Goal: Information Seeking & Learning: Learn about a topic

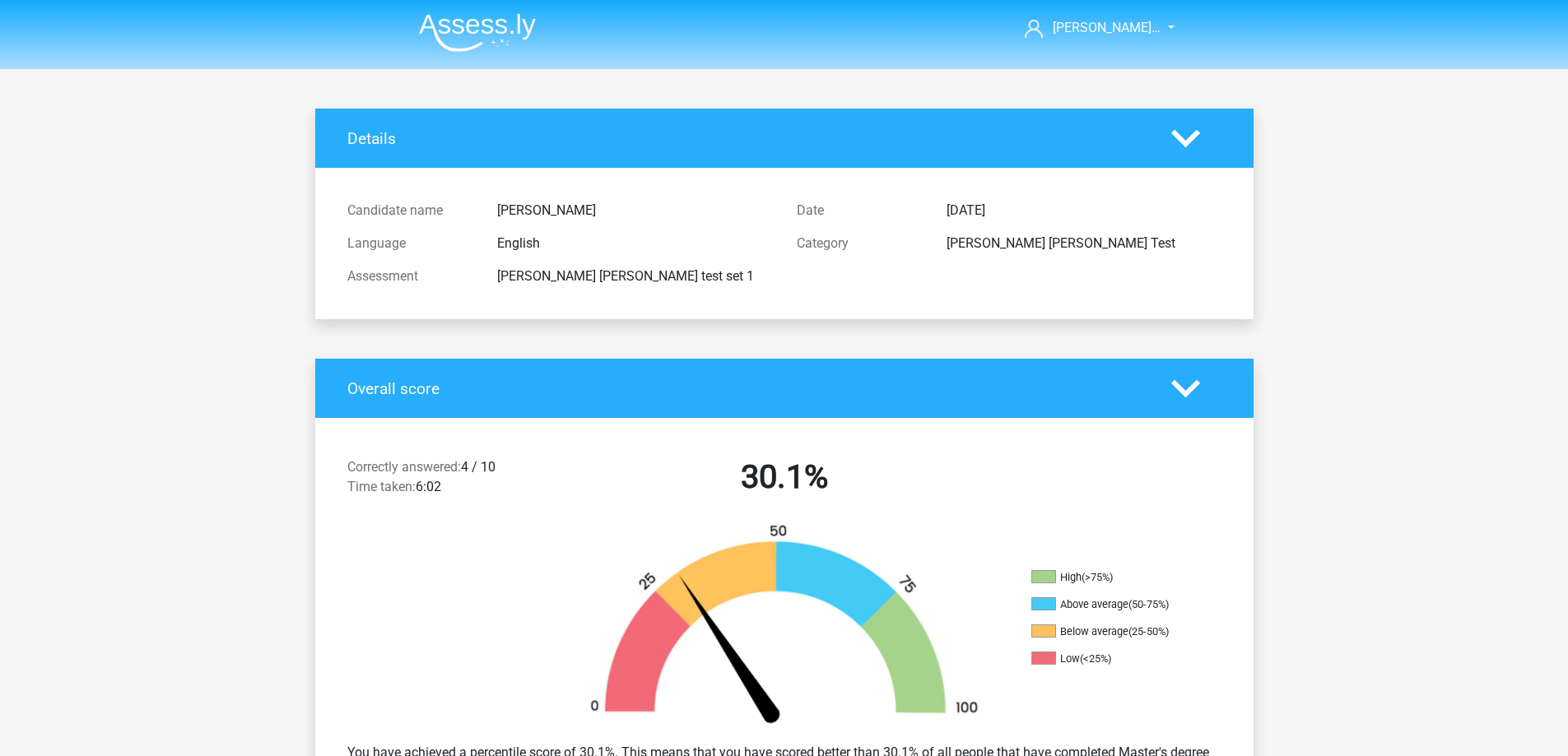
click at [454, 37] on img at bounding box center [477, 32] width 117 height 39
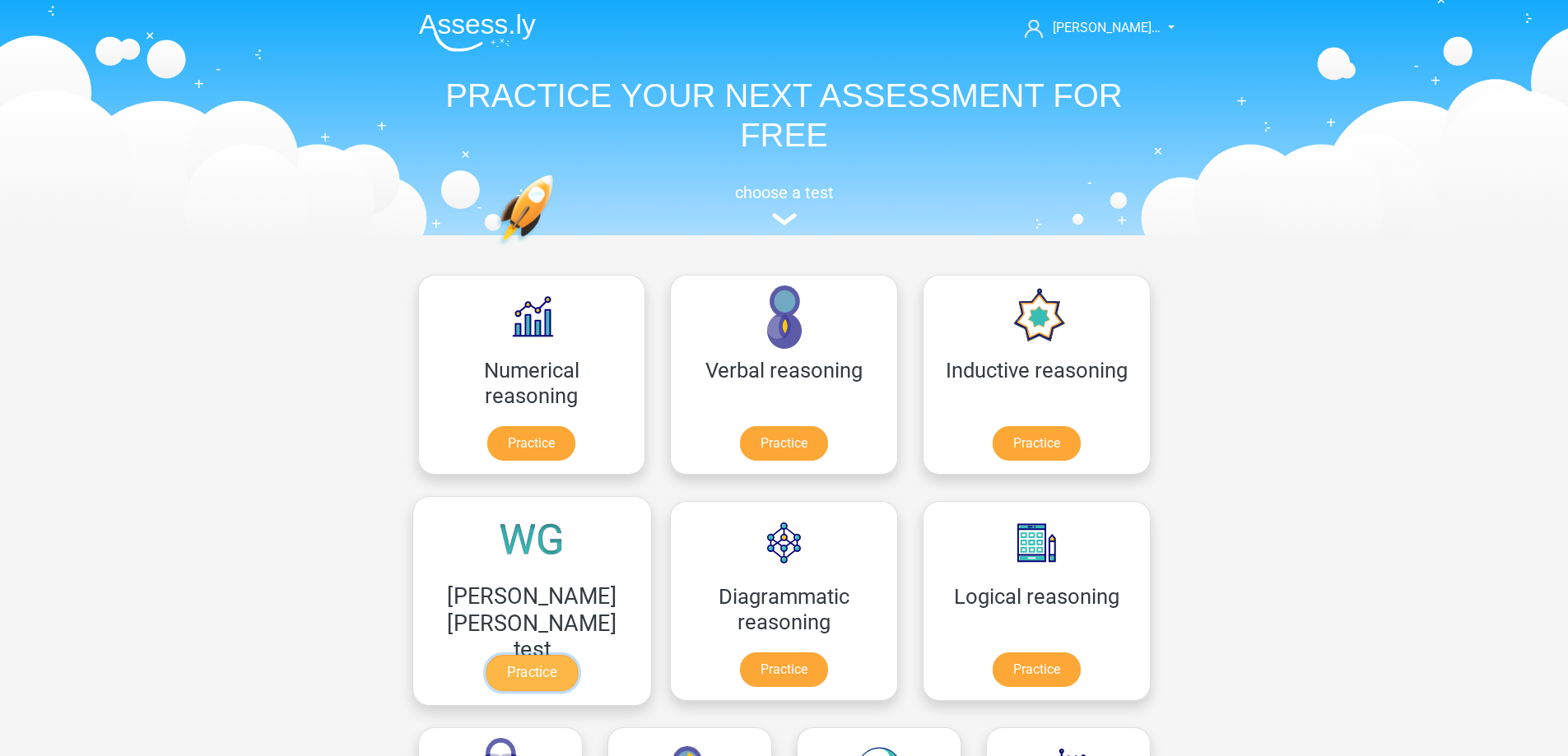
click at [578, 656] on link "Practice" at bounding box center [532, 673] width 92 height 36
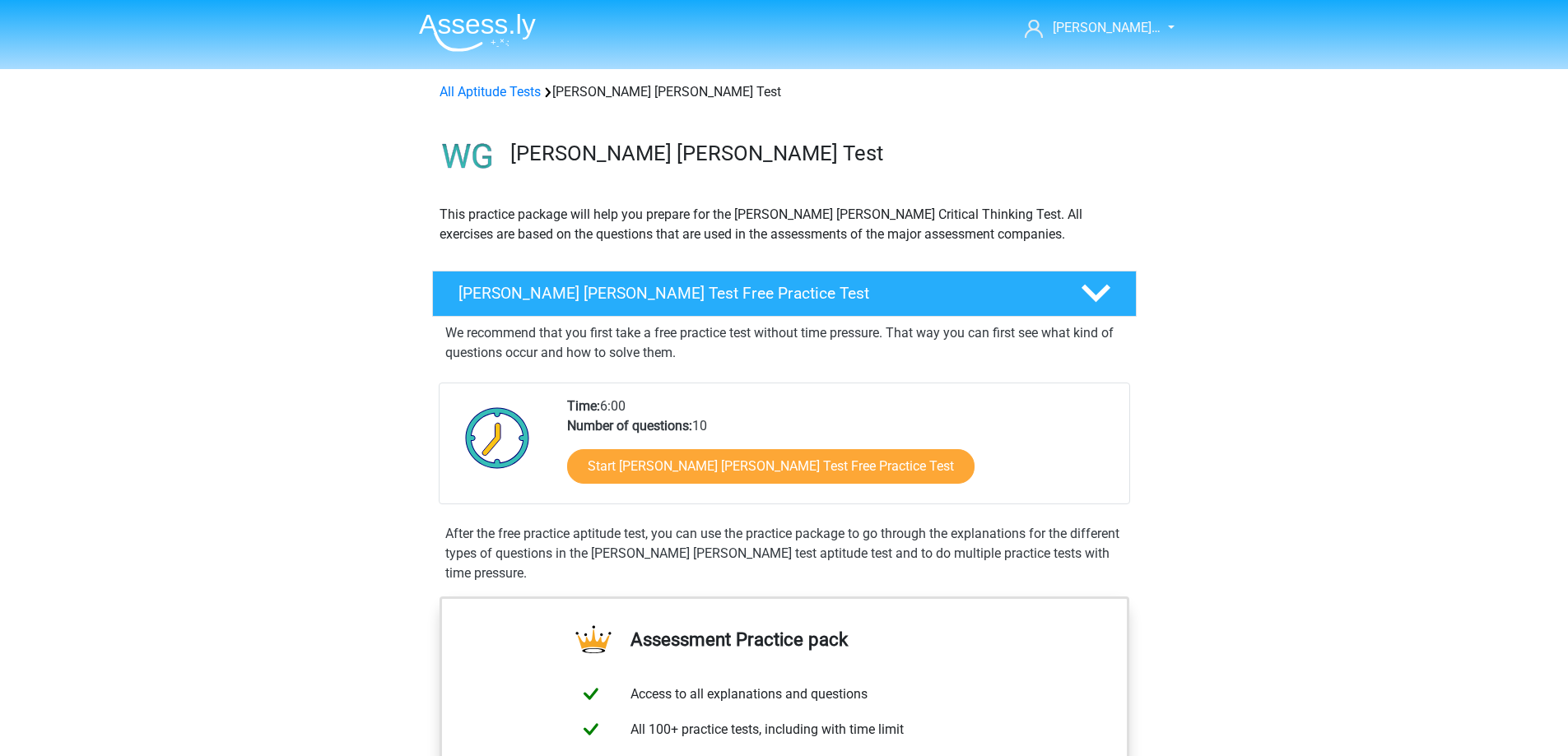
scroll to position [192, 0]
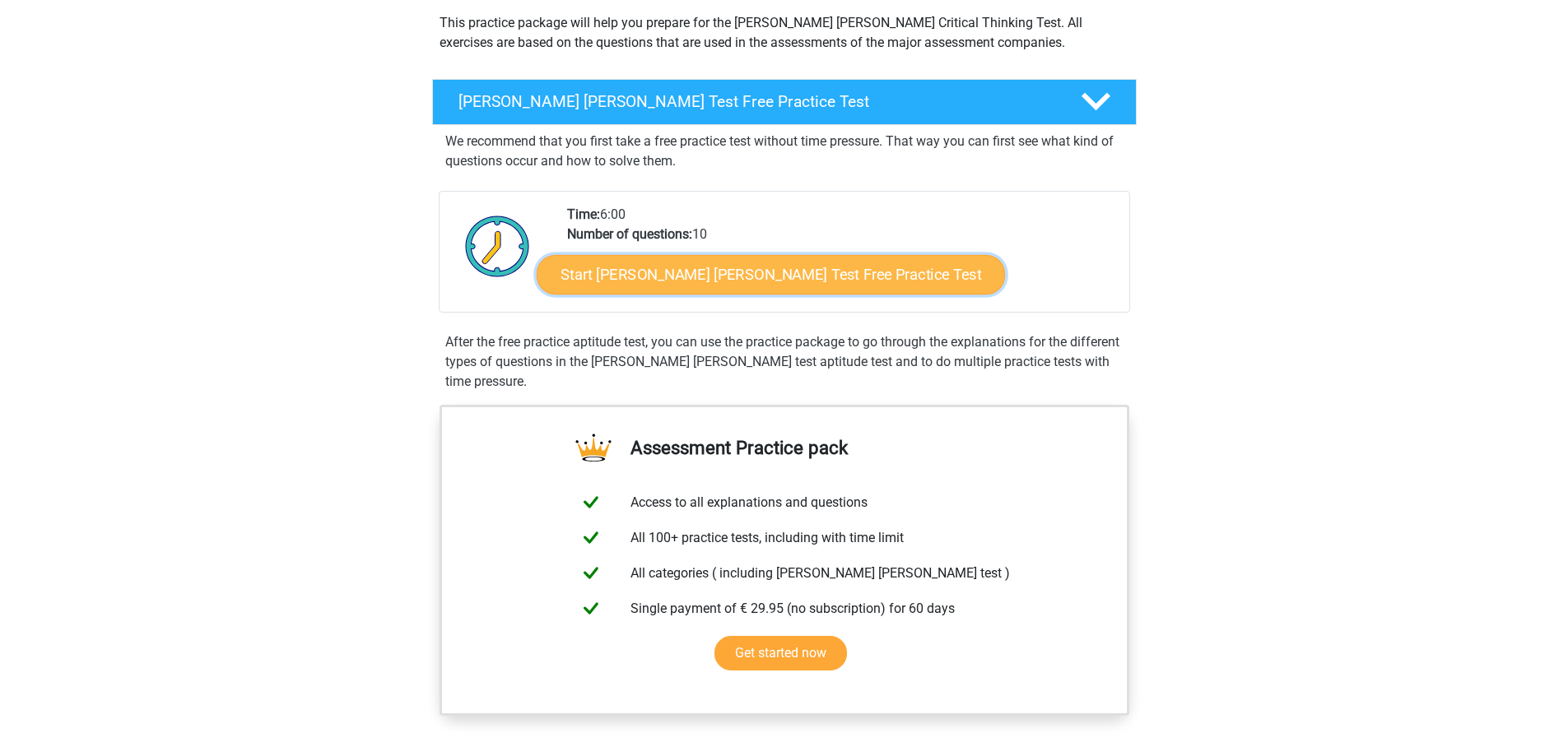
click at [723, 277] on link "Start [PERSON_NAME] [PERSON_NAME] Test Free Practice Test" at bounding box center [771, 275] width 468 height 39
